Goal: Transaction & Acquisition: Purchase product/service

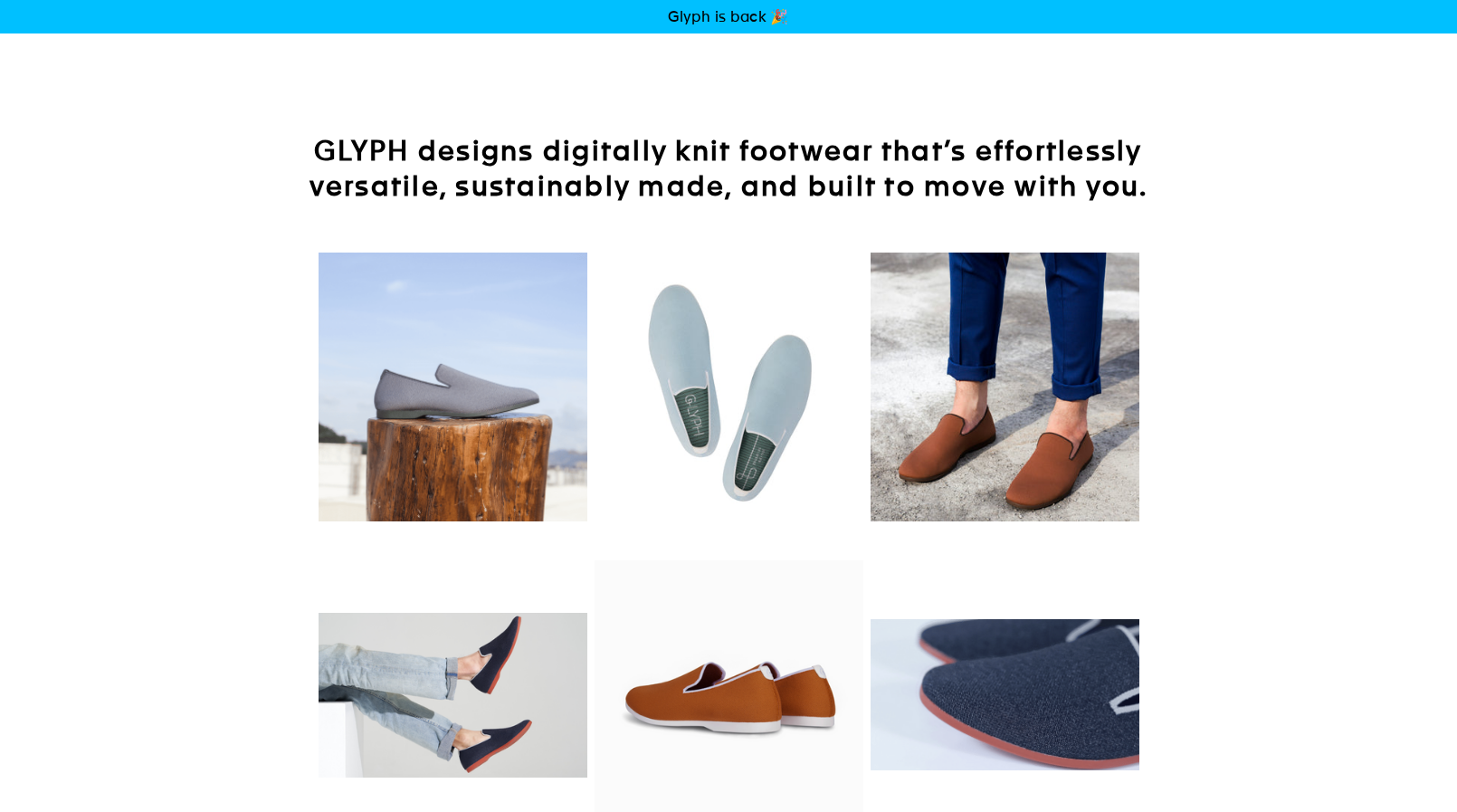
scroll to position [281, 0]
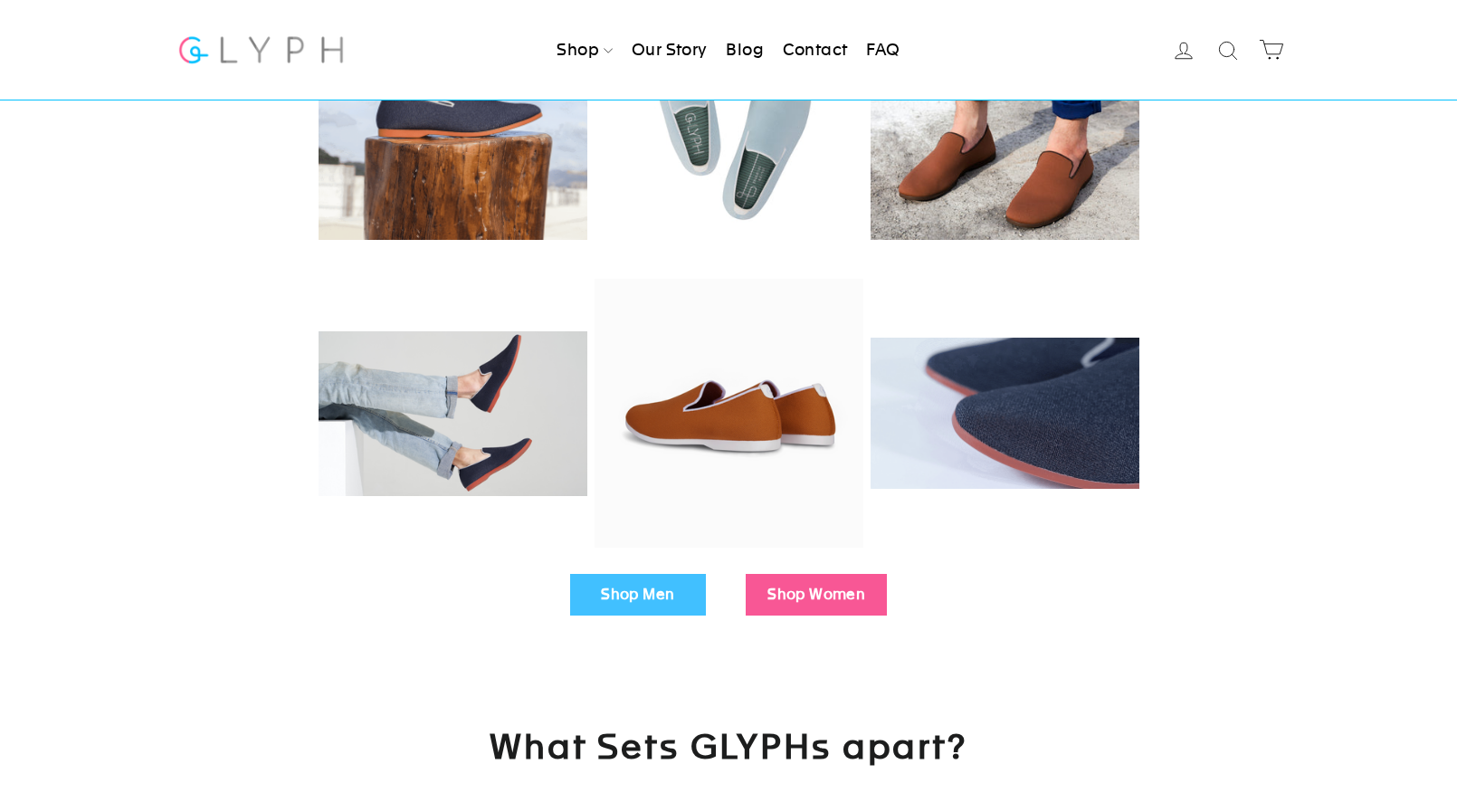
click at [655, 631] on div "Shop Men Shop Women" at bounding box center [728, 594] width 1457 height 78
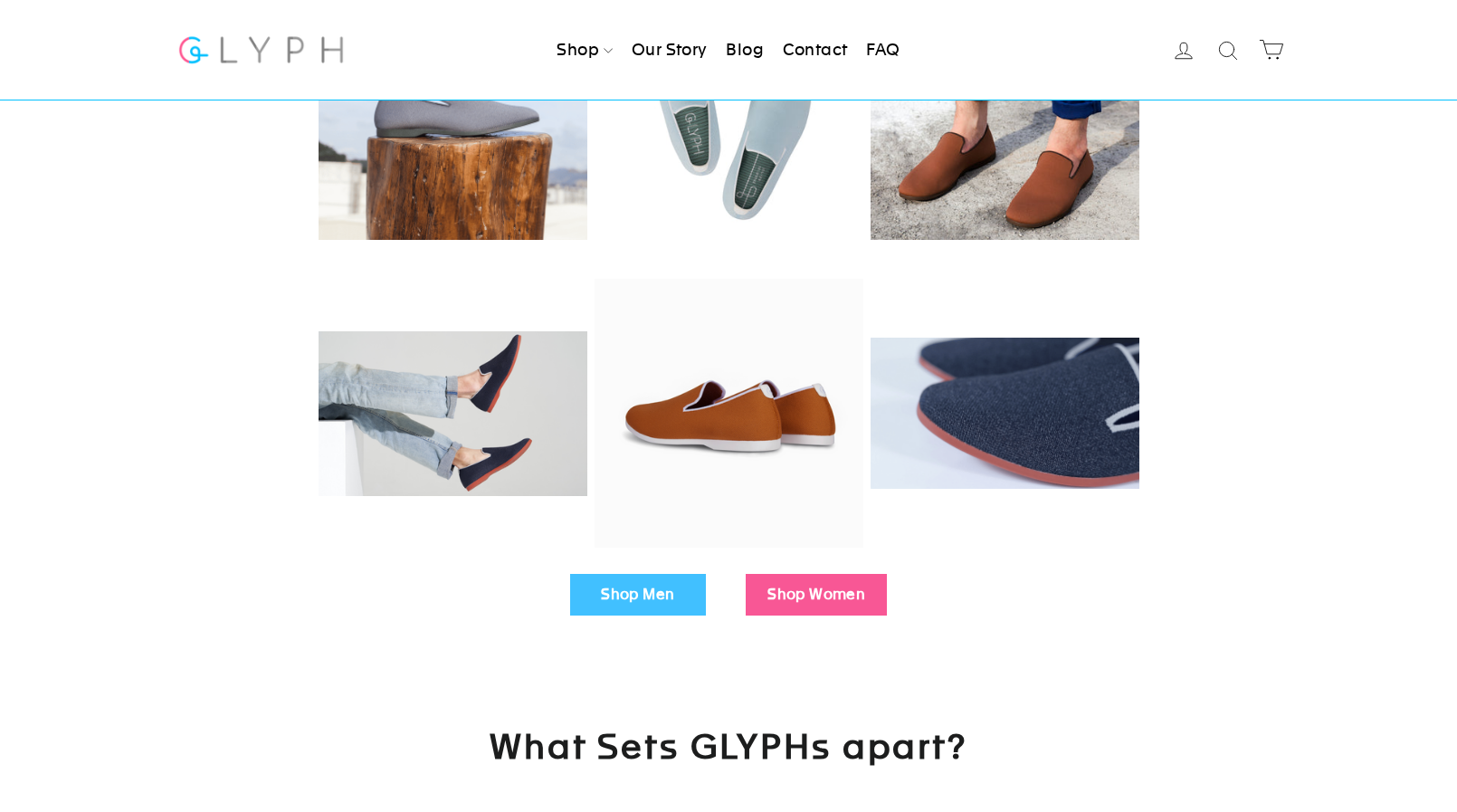
click at [658, 607] on link "Shop Men" at bounding box center [638, 594] width 136 height 41
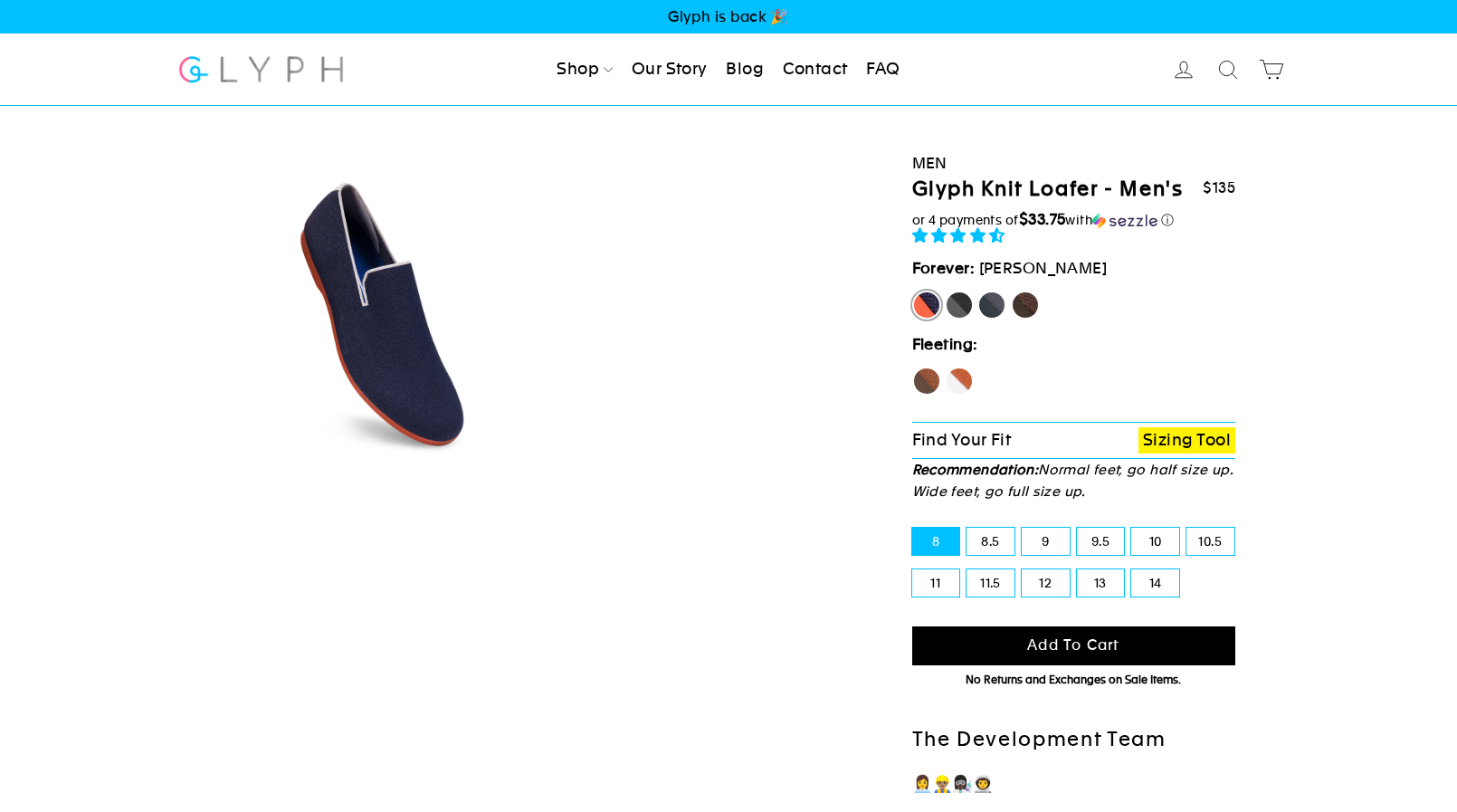
select select "highest-rating"
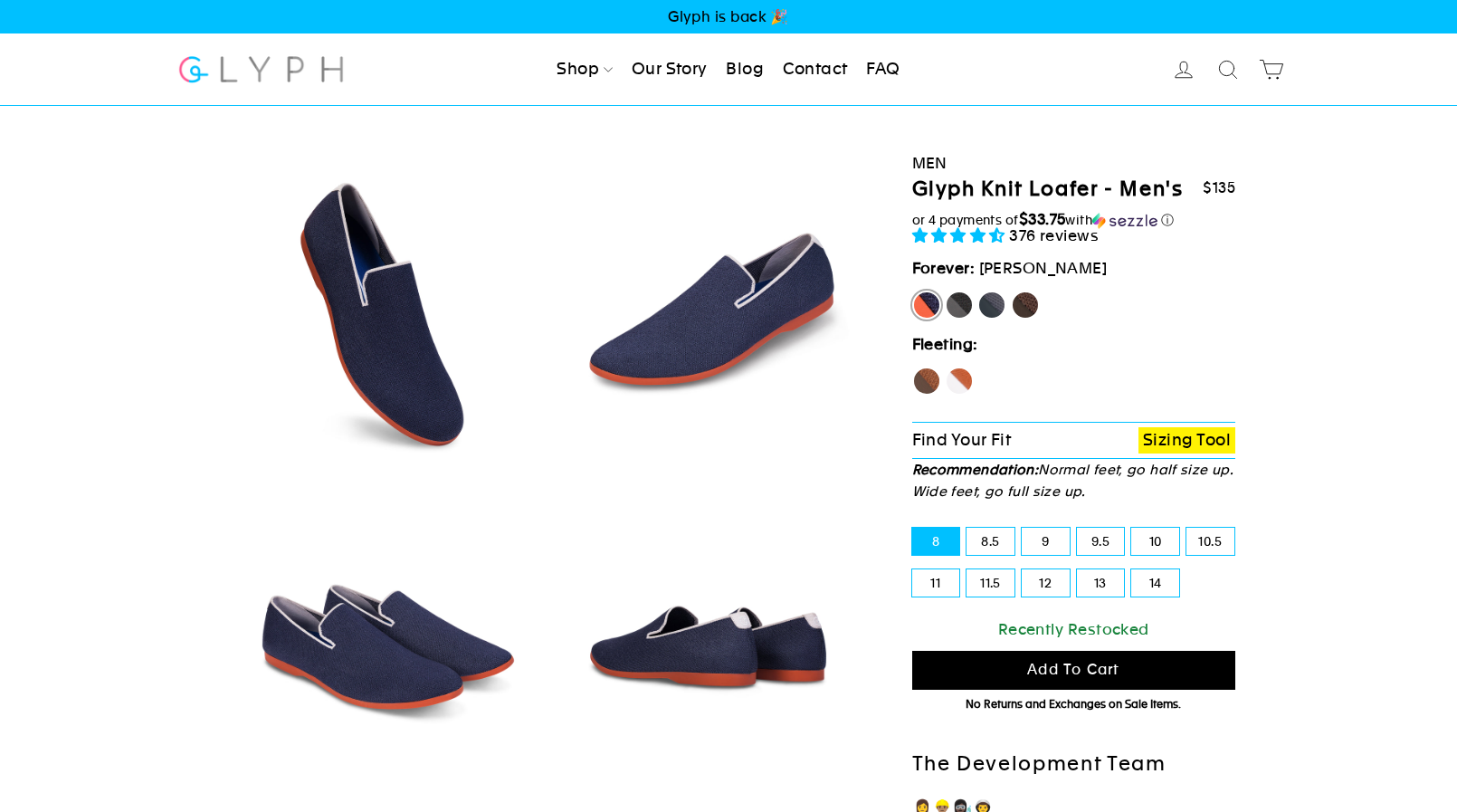
click at [1184, 440] on link "Sizing Tool" at bounding box center [1186, 440] width 97 height 26
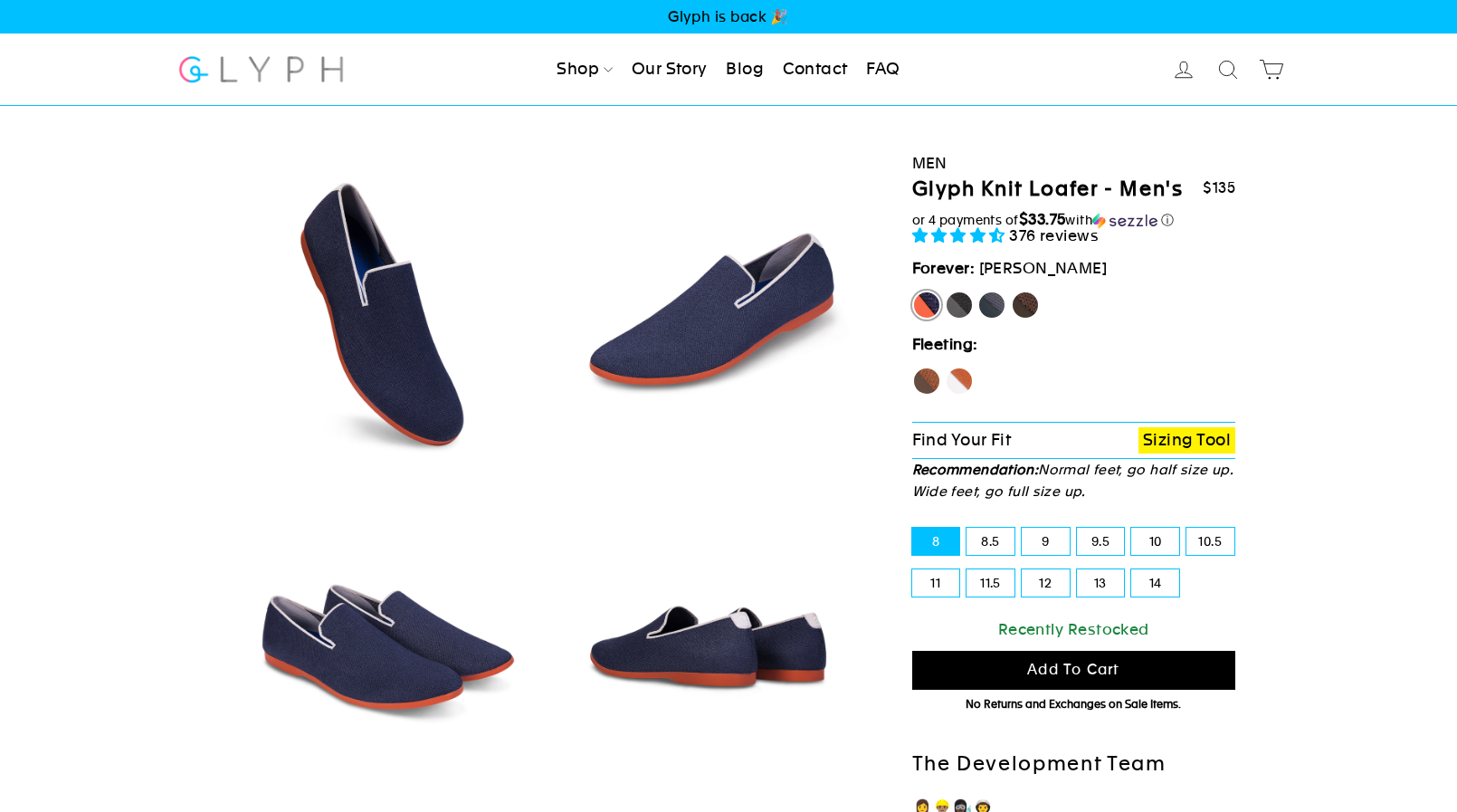
click at [1189, 453] on p "Find Your Fit Sizing Tool" at bounding box center [1074, 441] width 323 height 38
click at [1186, 431] on link "Sizing Tool" at bounding box center [1186, 440] width 97 height 26
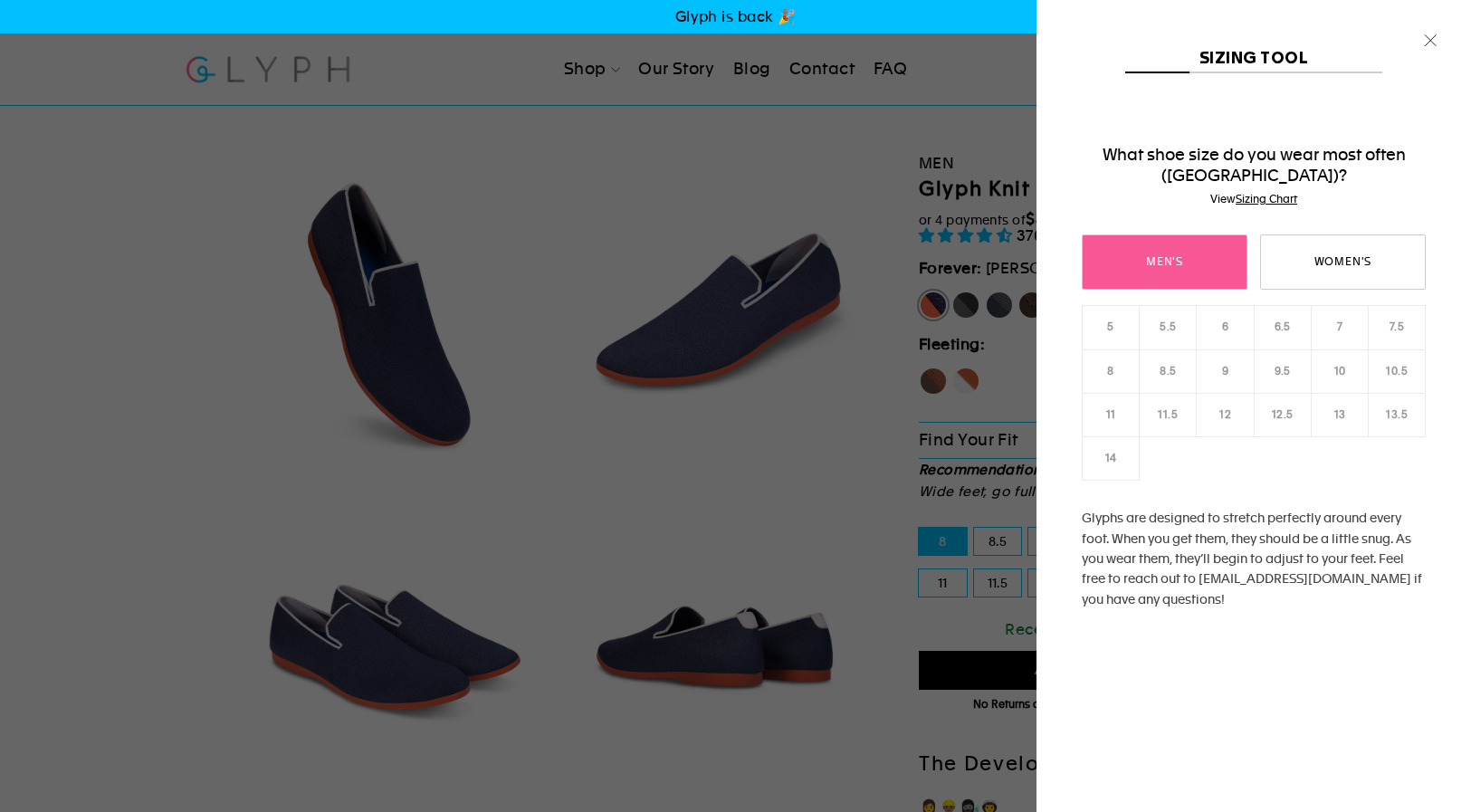
click at [1199, 257] on link "Men's" at bounding box center [1164, 262] width 166 height 55
click at [1379, 374] on link "10.5" at bounding box center [1397, 370] width 58 height 44
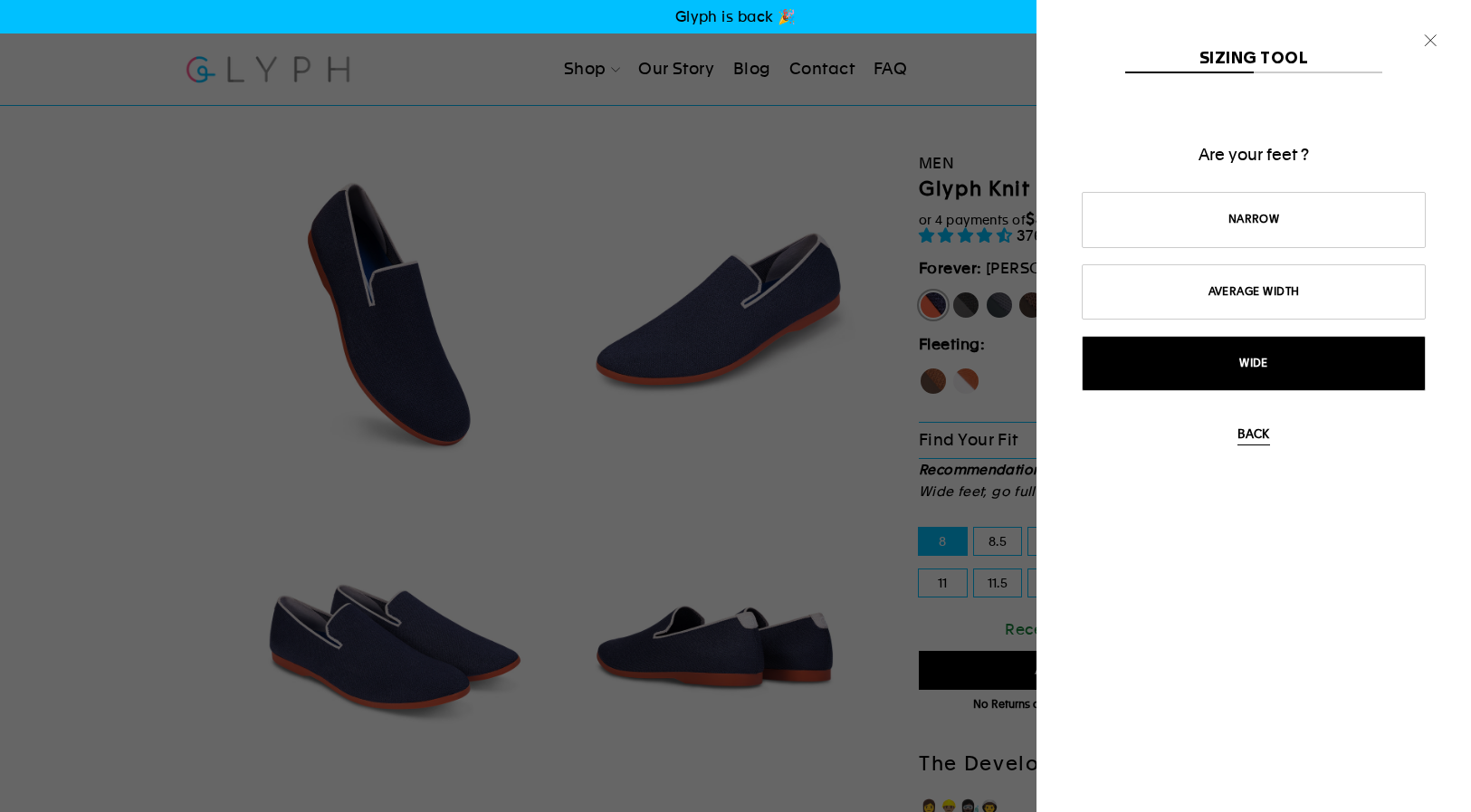
click at [1261, 360] on link "Wide" at bounding box center [1253, 363] width 344 height 55
click at [1291, 365] on link "Yes, larger" at bounding box center [1253, 363] width 344 height 55
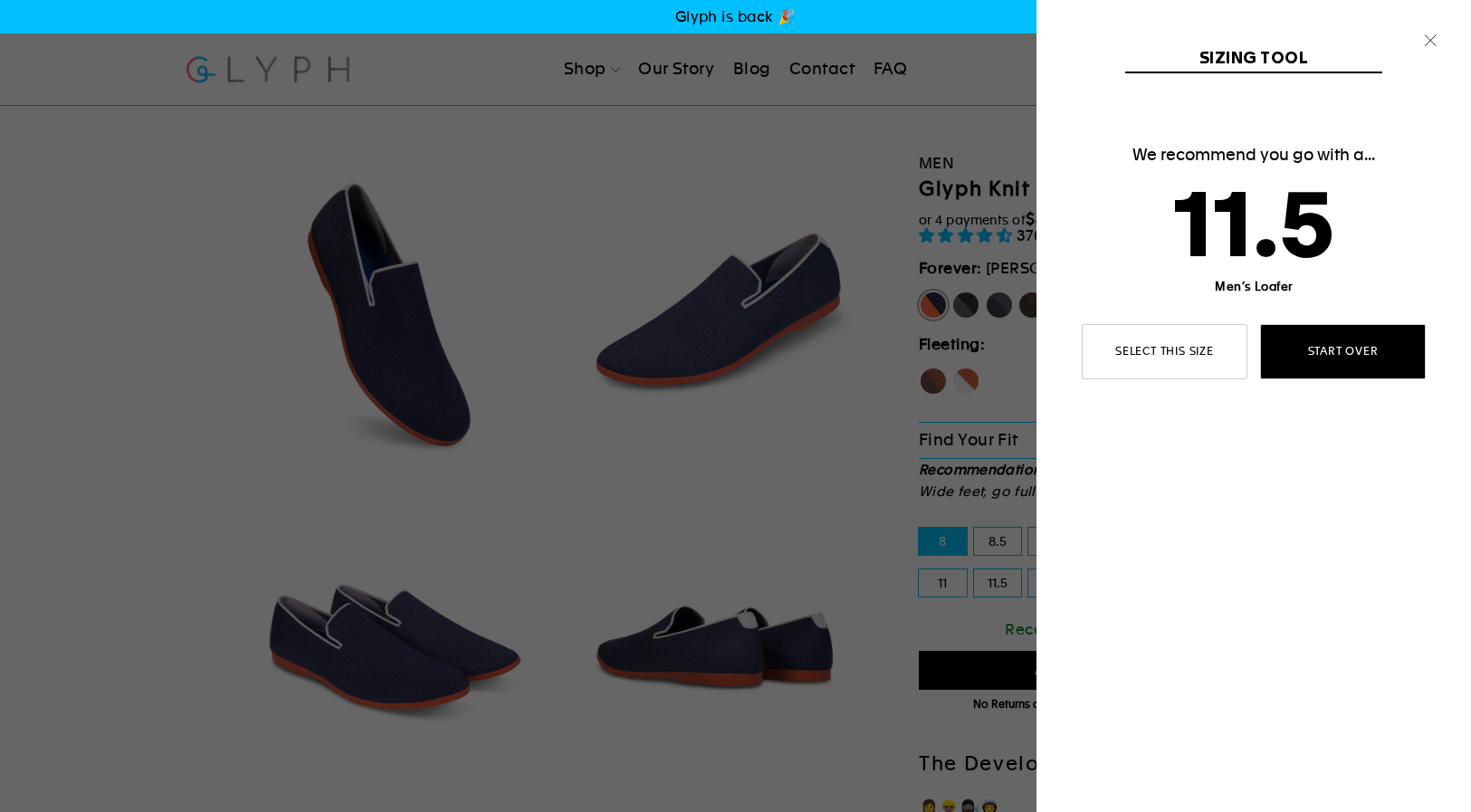
click at [1358, 347] on link "Start over" at bounding box center [1342, 351] width 166 height 55
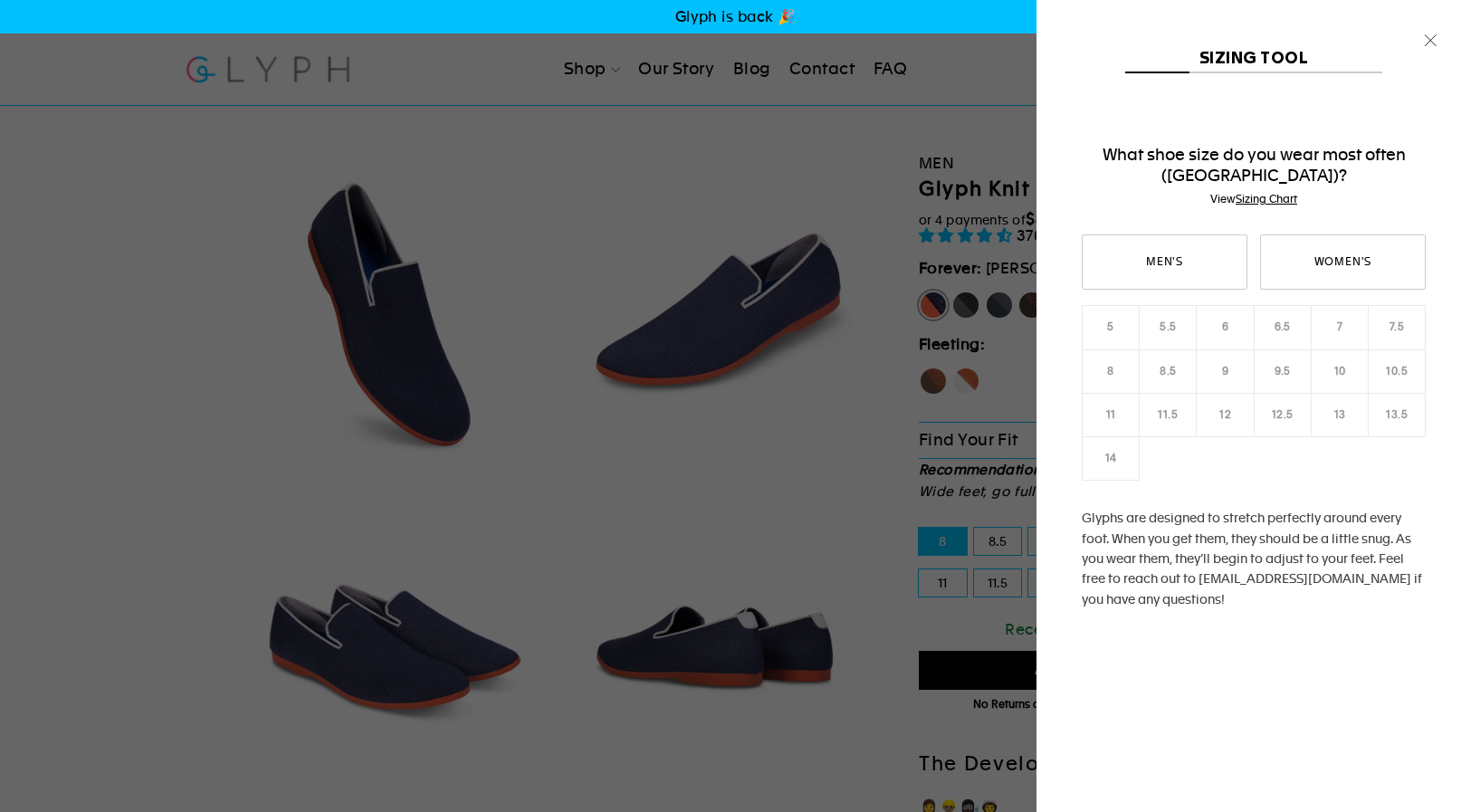
click at [1399, 385] on div "Men's Women's 5 5.5 6 6.5 7 7.5 8 8.5 9 9.5 10 10.5 11 12" at bounding box center [1253, 453] width 344 height 438
click at [1139, 264] on link "Men's" at bounding box center [1164, 262] width 166 height 55
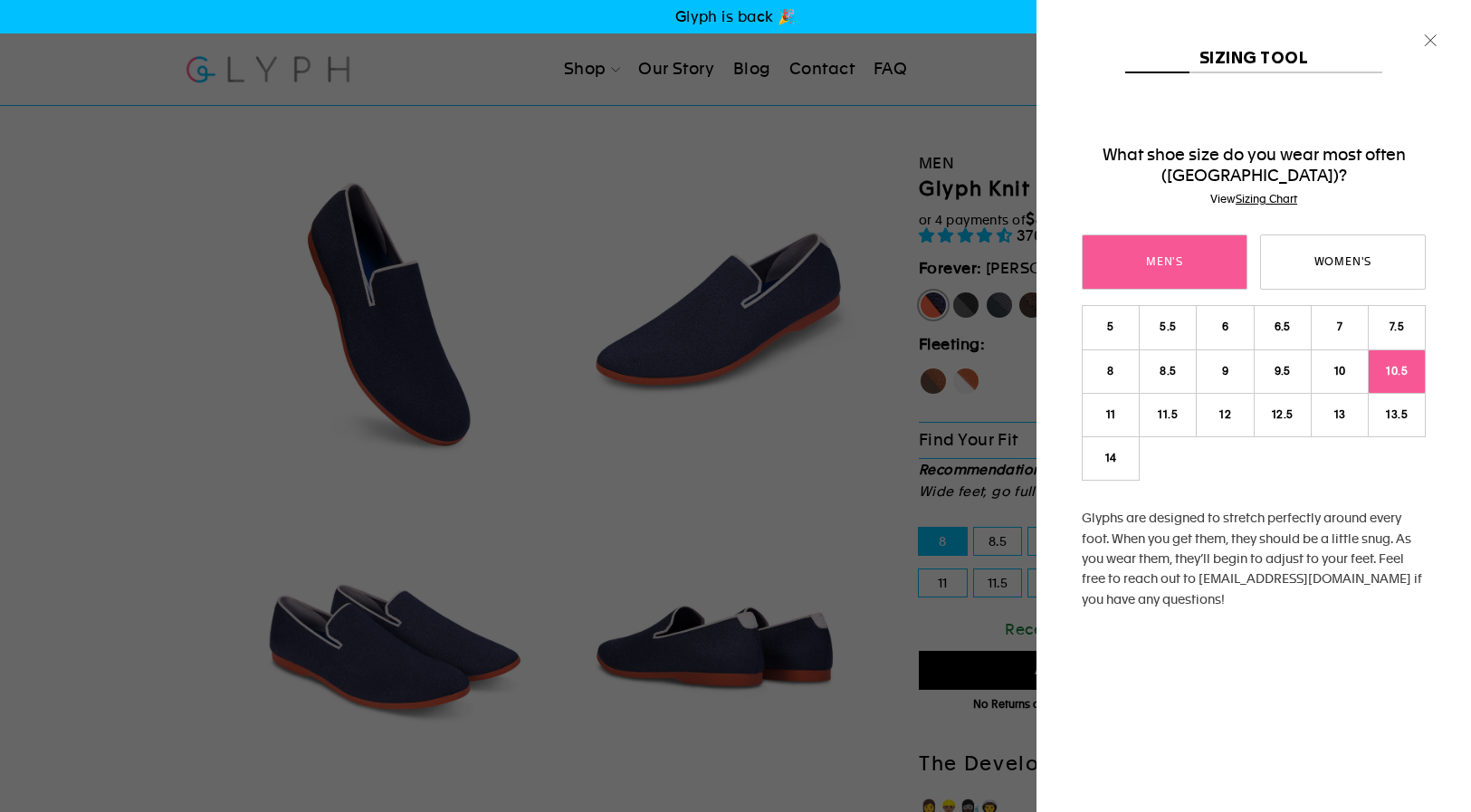
click at [1401, 371] on link "10.5" at bounding box center [1397, 370] width 58 height 44
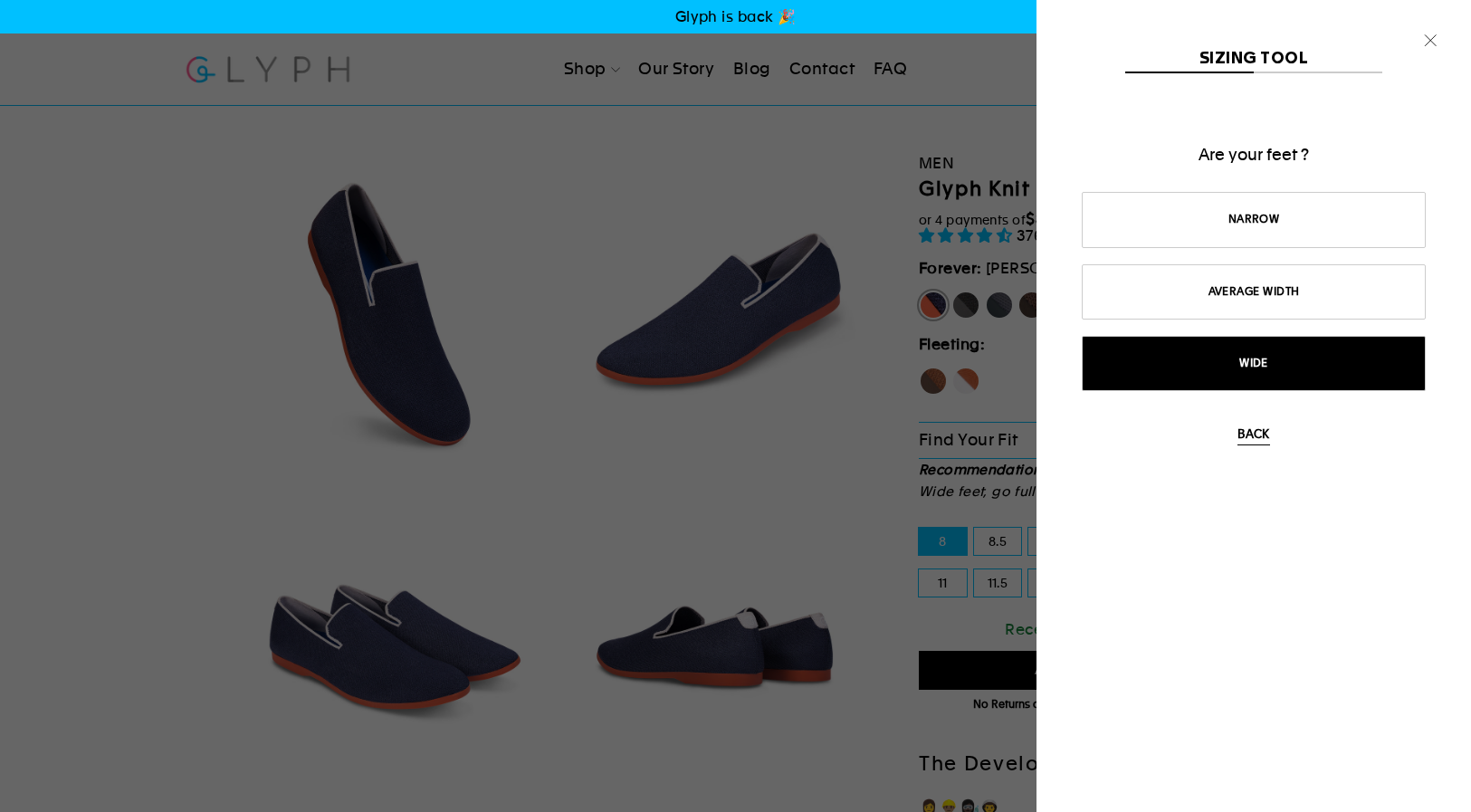
click at [1311, 349] on link "Wide" at bounding box center [1253, 363] width 344 height 55
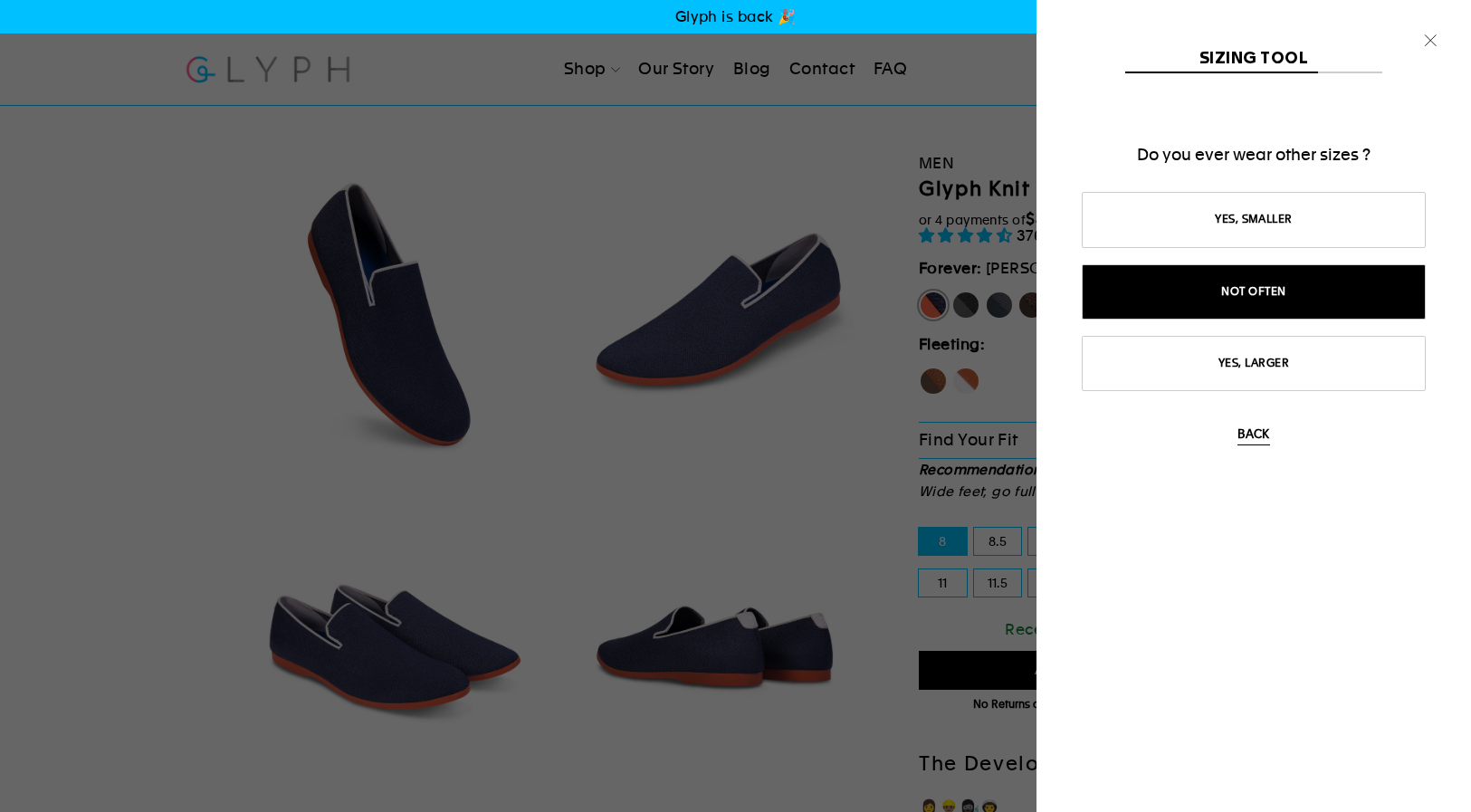
click at [1301, 284] on link "Not often" at bounding box center [1253, 292] width 344 height 55
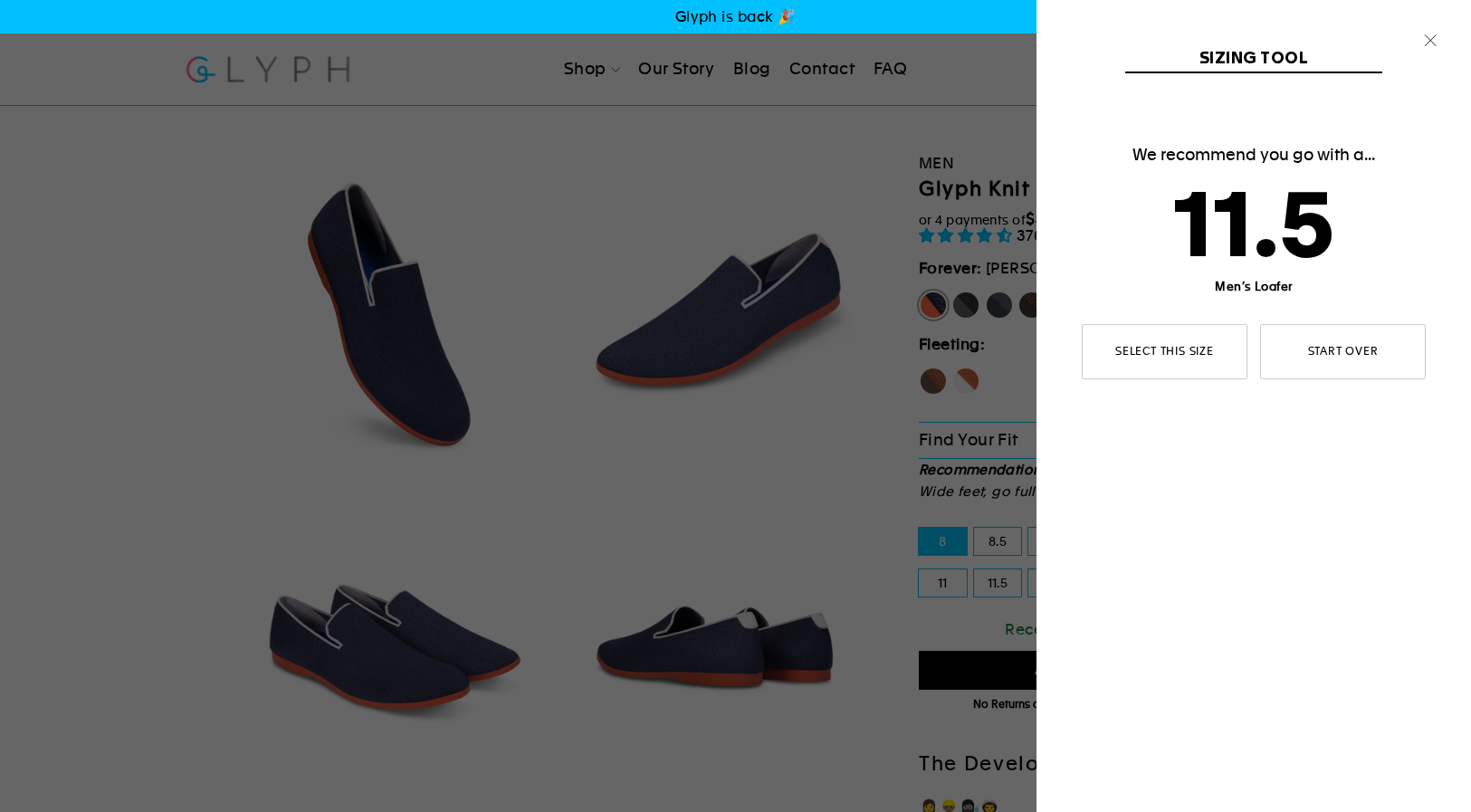
click at [1432, 43] on icon "button" at bounding box center [1430, 40] width 25 height 25
